Goal: Task Accomplishment & Management: Manage account settings

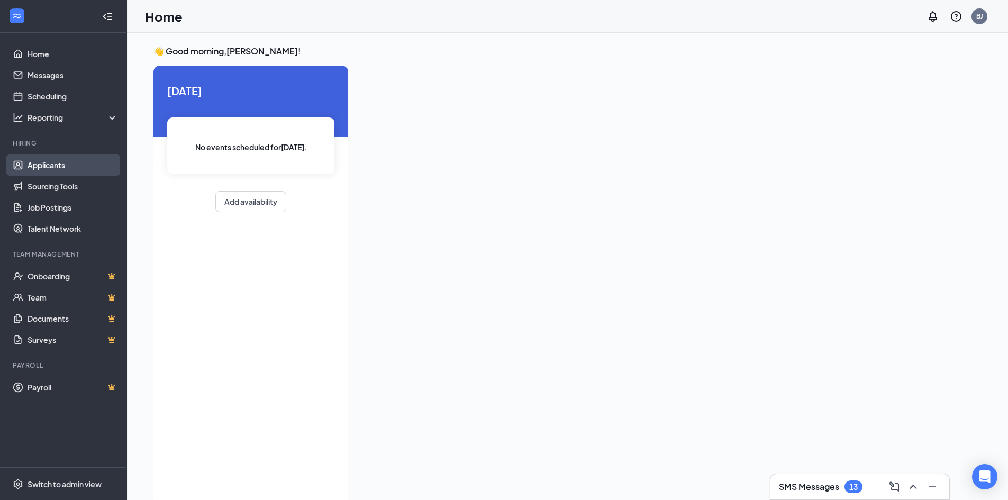
click at [66, 162] on link "Applicants" at bounding box center [73, 164] width 90 height 21
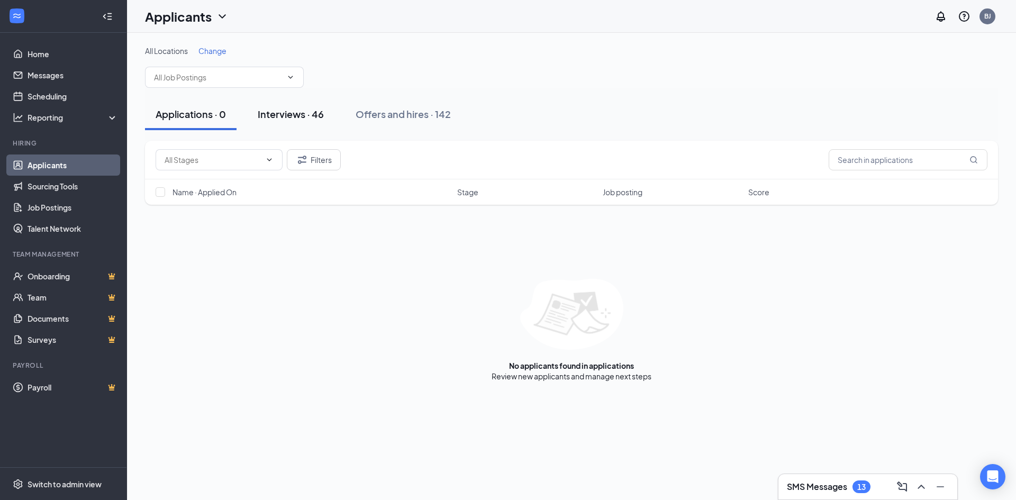
click at [286, 116] on div "Interviews · 46" at bounding box center [291, 113] width 66 height 13
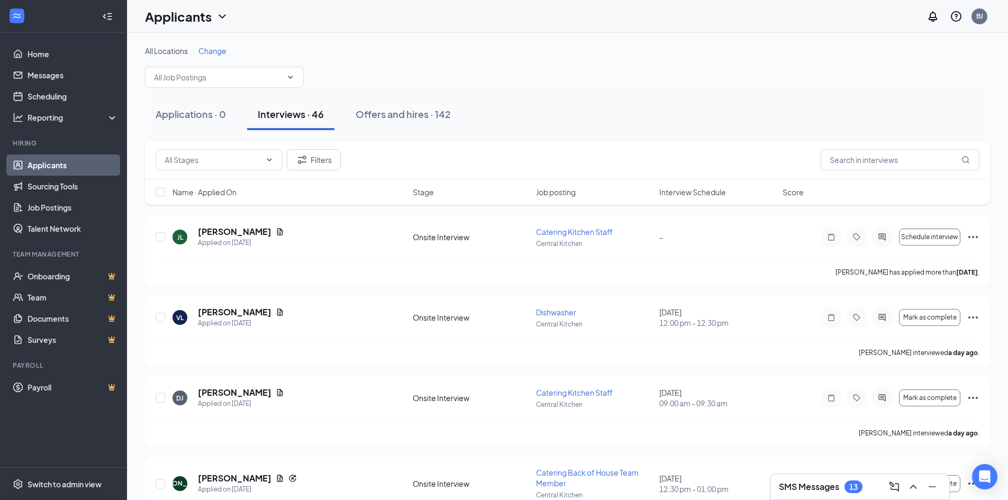
click at [696, 196] on span "Interview Schedule" at bounding box center [692, 192] width 67 height 11
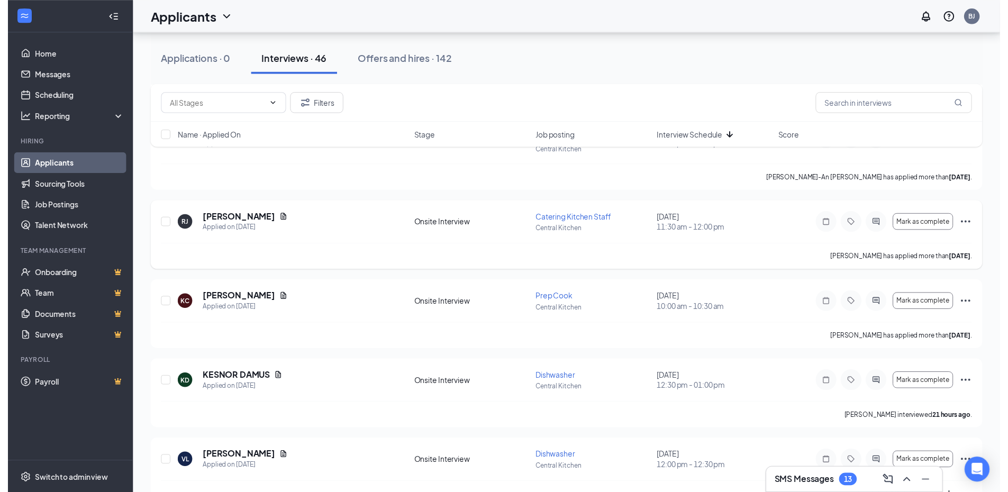
scroll to position [793, 0]
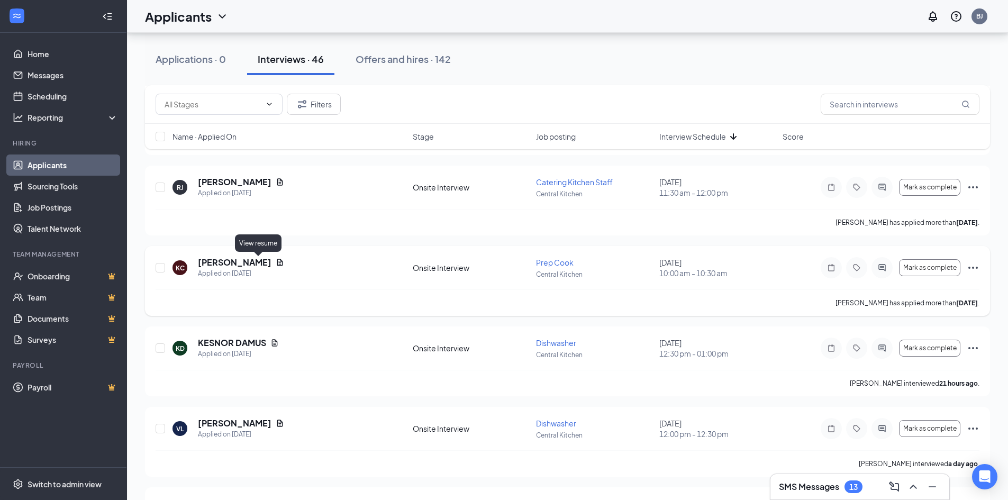
click at [276, 263] on icon "Document" at bounding box center [280, 262] width 8 height 8
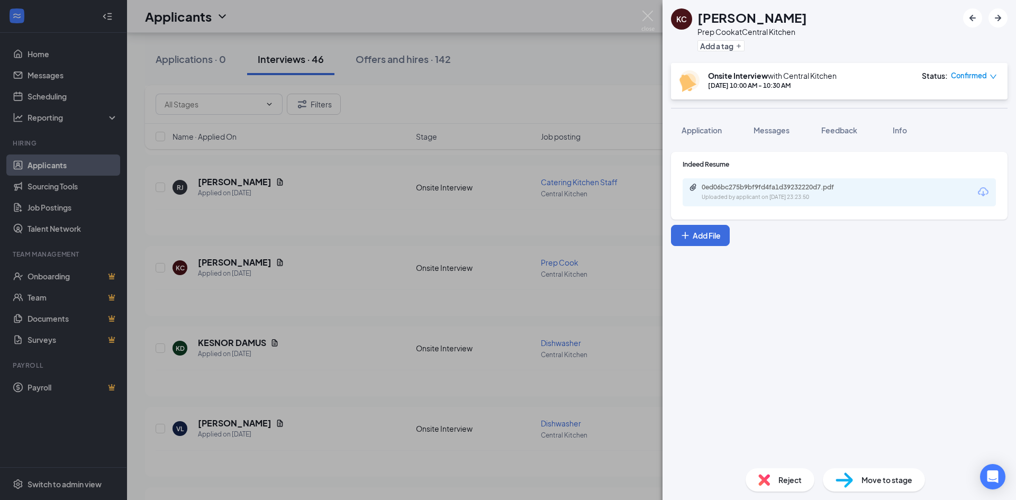
click at [981, 194] on icon "Download" at bounding box center [982, 192] width 13 height 13
drag, startPoint x: 648, startPoint y: 23, endPoint x: 628, endPoint y: 3, distance: 28.1
click at [649, 23] on img at bounding box center [647, 21] width 13 height 21
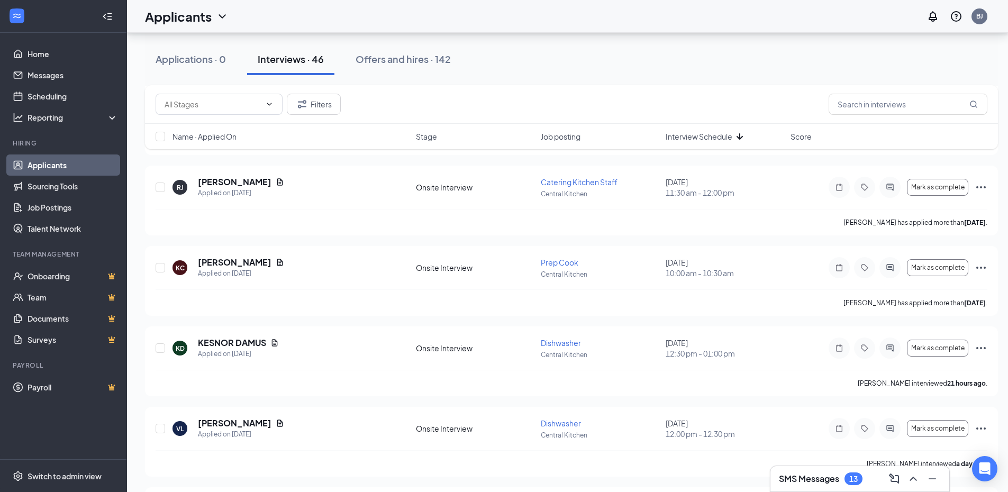
click at [668, 21] on div "Applicants BJ" at bounding box center [567, 16] width 881 height 33
